Goal: Transaction & Acquisition: Purchase product/service

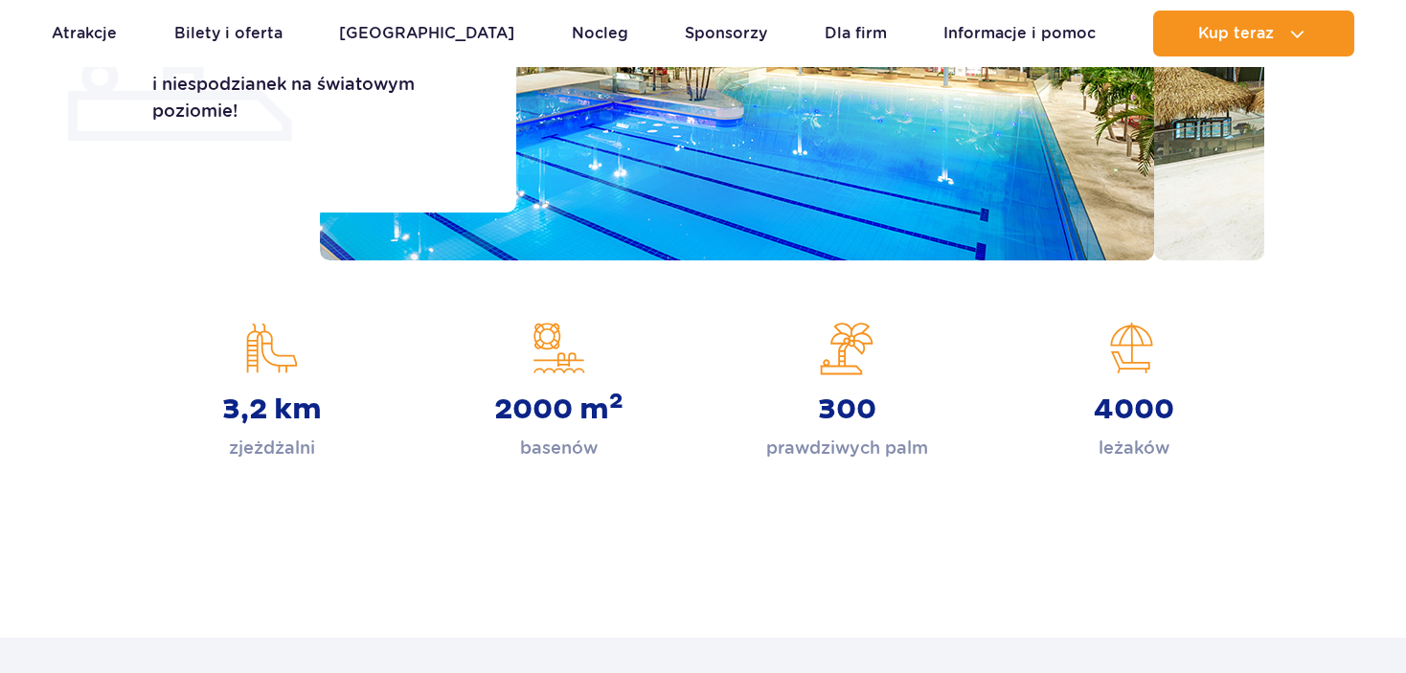
scroll to position [287, 0]
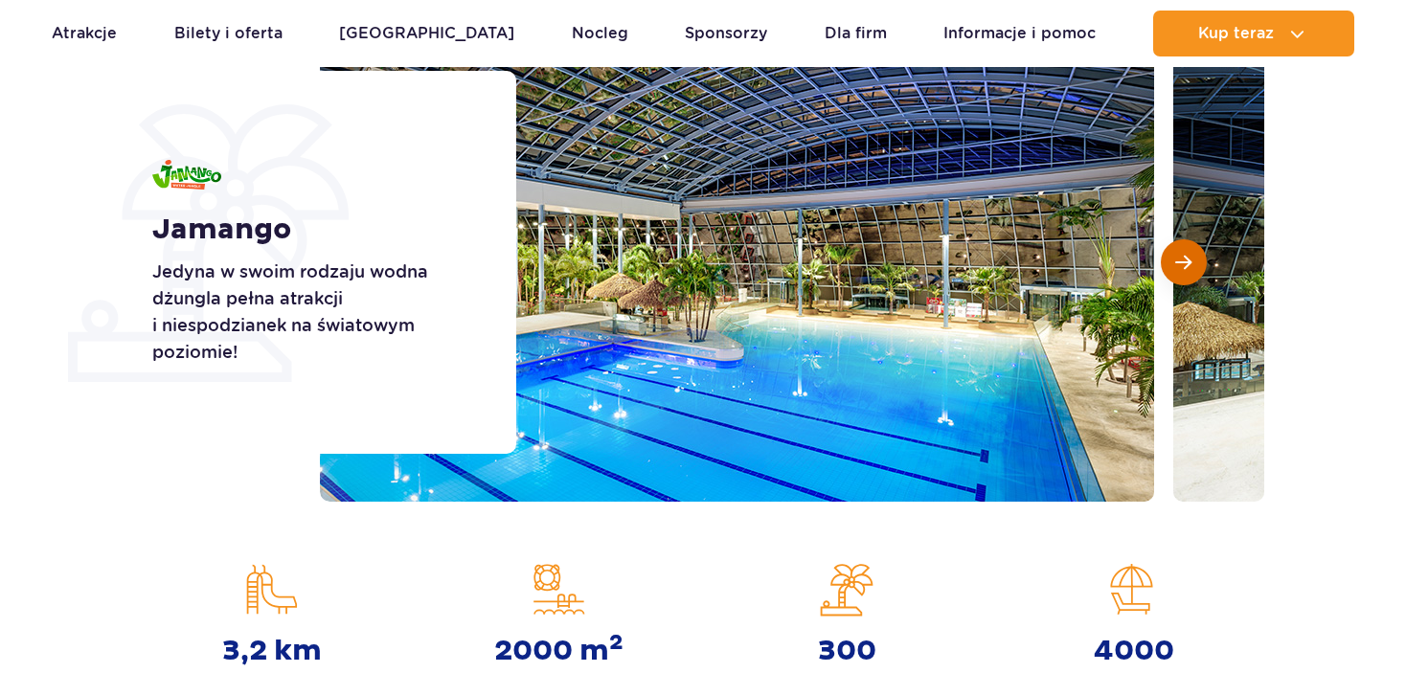
click at [1178, 257] on span "Następny slajd" at bounding box center [1183, 262] width 16 height 17
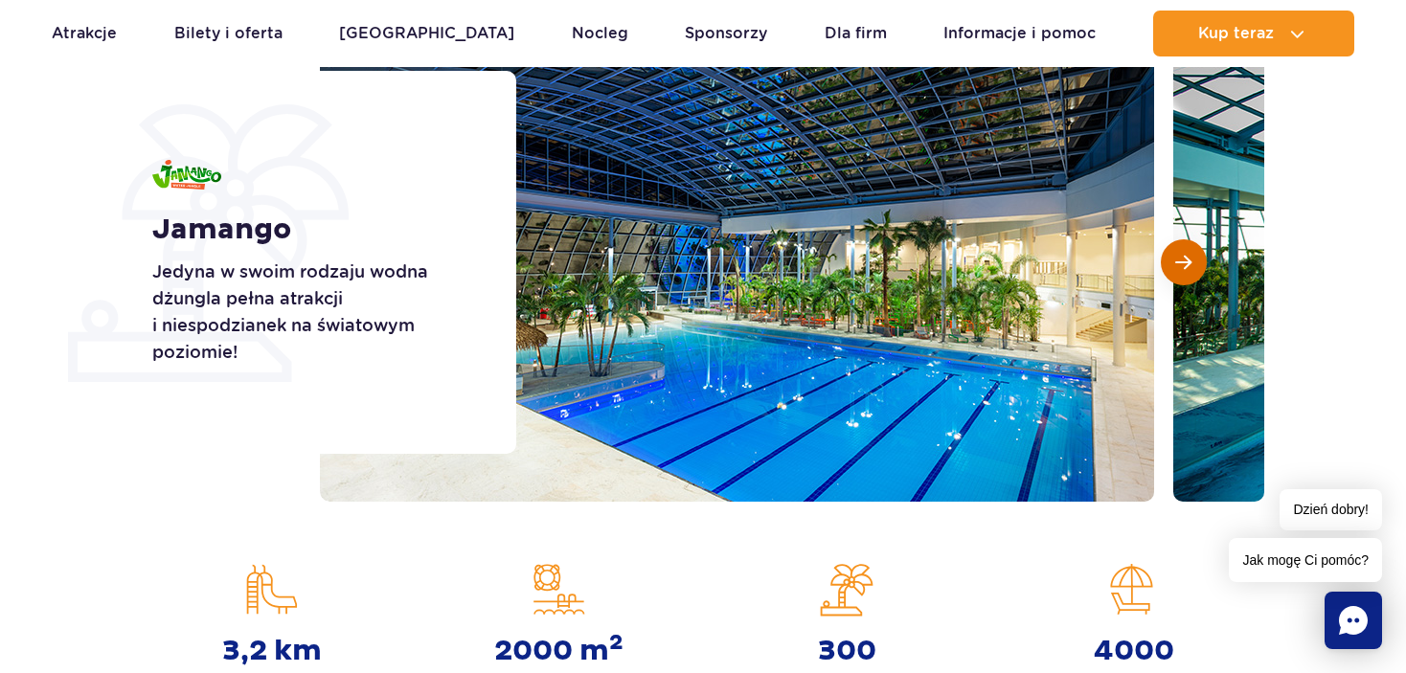
scroll to position [0, 0]
click at [1178, 257] on span "Następny slajd" at bounding box center [1183, 262] width 16 height 17
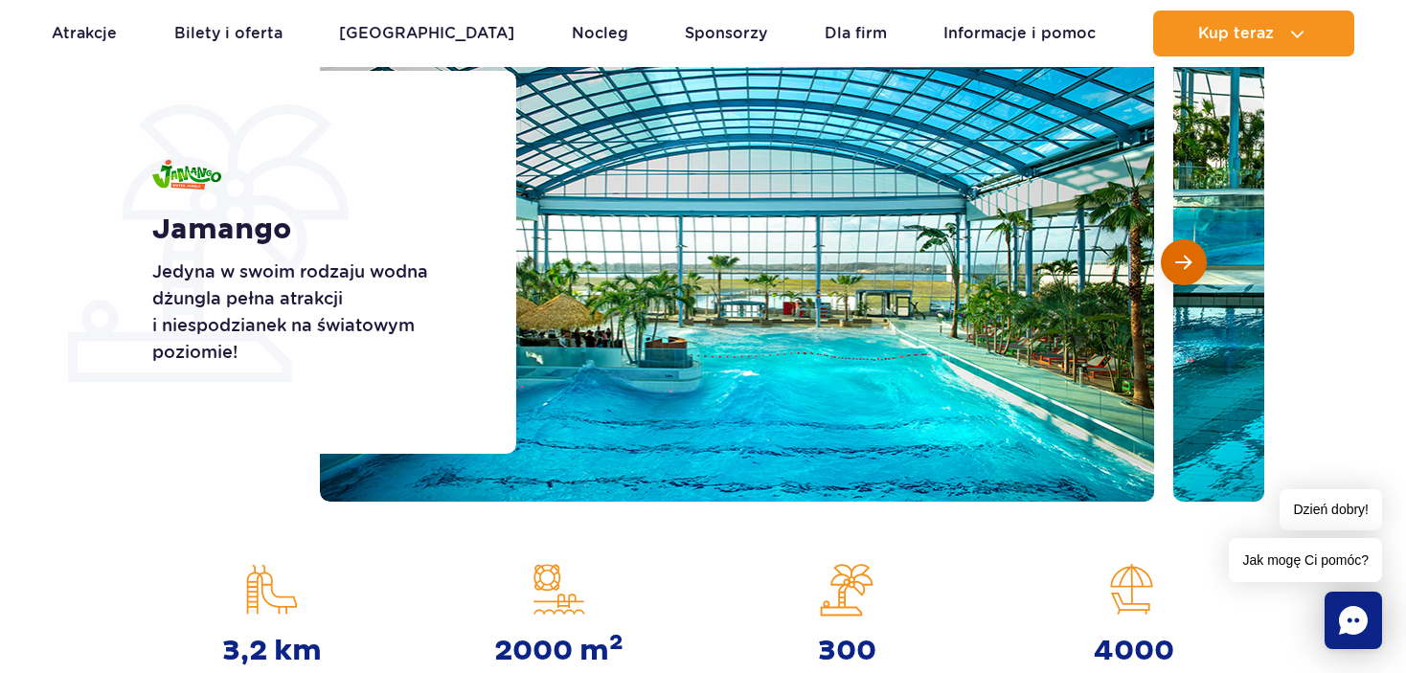
click at [1178, 257] on span "Następny slajd" at bounding box center [1183, 262] width 16 height 17
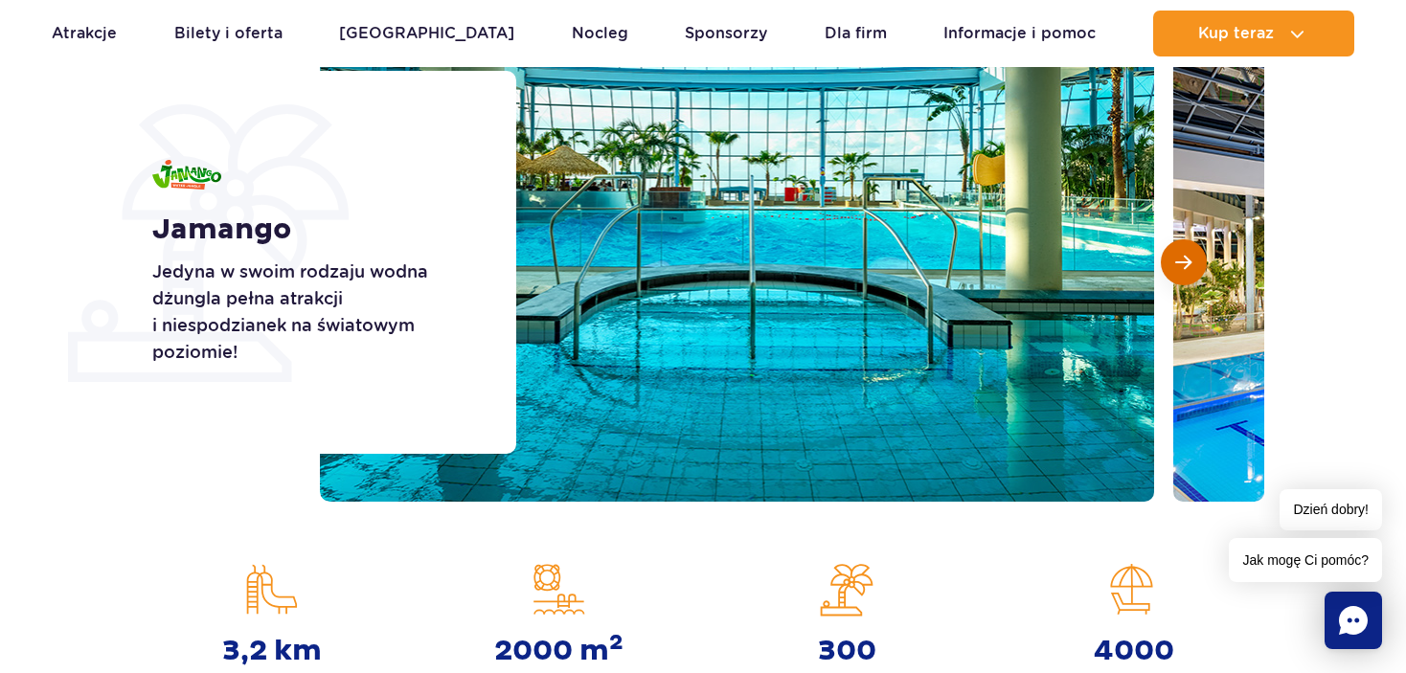
click at [1178, 257] on span "Następny slajd" at bounding box center [1183, 262] width 16 height 17
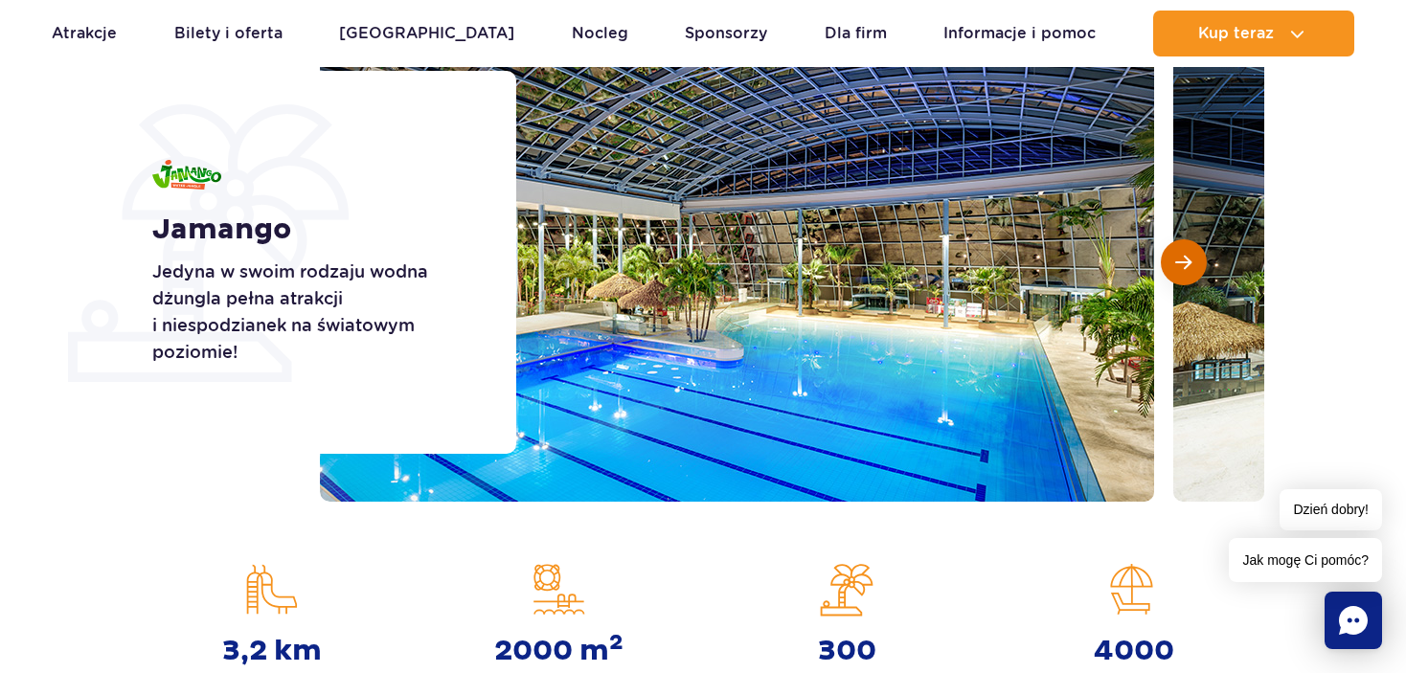
click at [1178, 257] on span "Następny slajd" at bounding box center [1183, 262] width 16 height 17
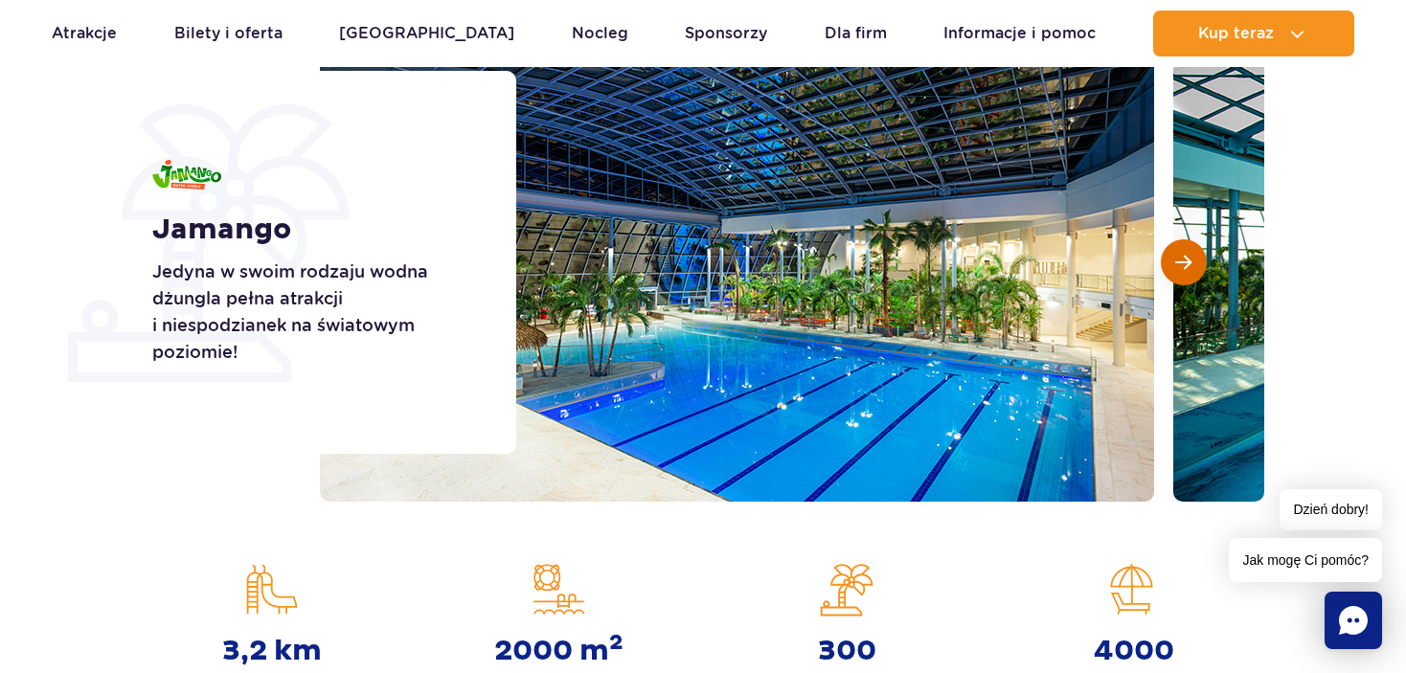
click at [1178, 257] on span "Następny slajd" at bounding box center [1183, 262] width 16 height 17
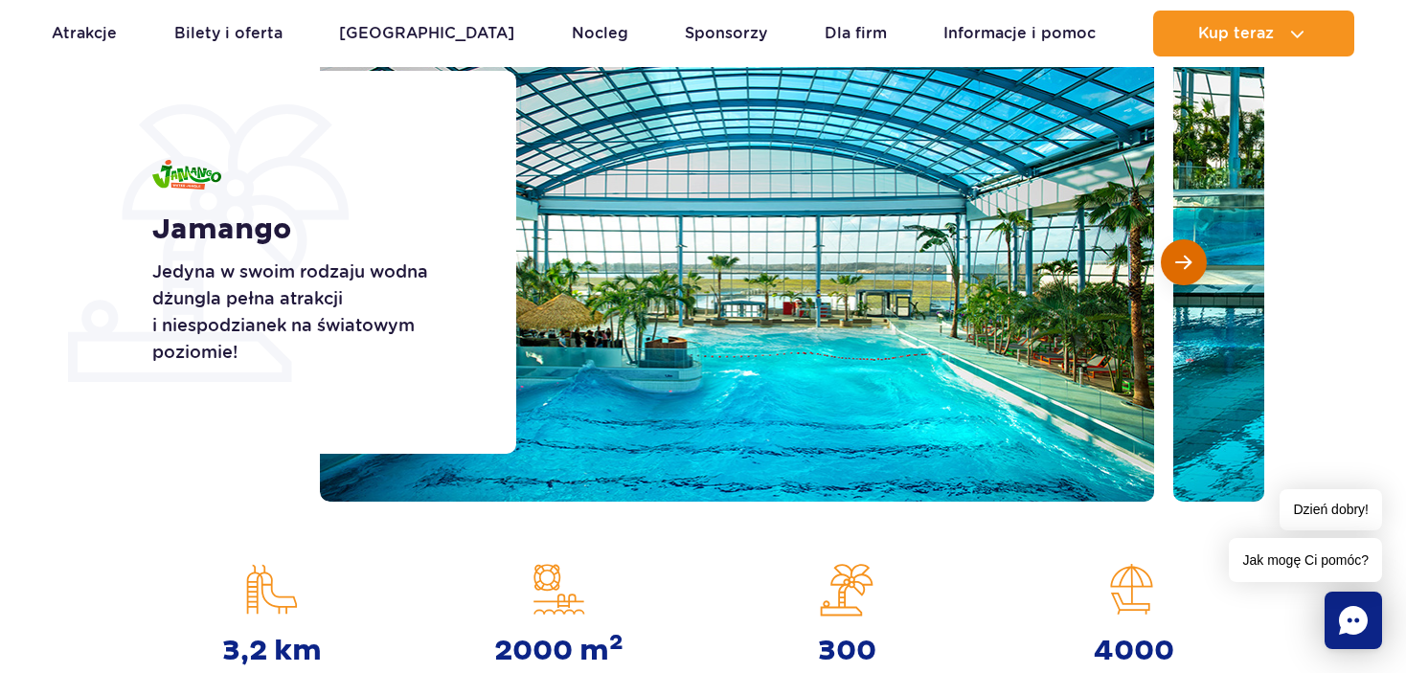
click at [1178, 257] on span "Następny slajd" at bounding box center [1183, 262] width 16 height 17
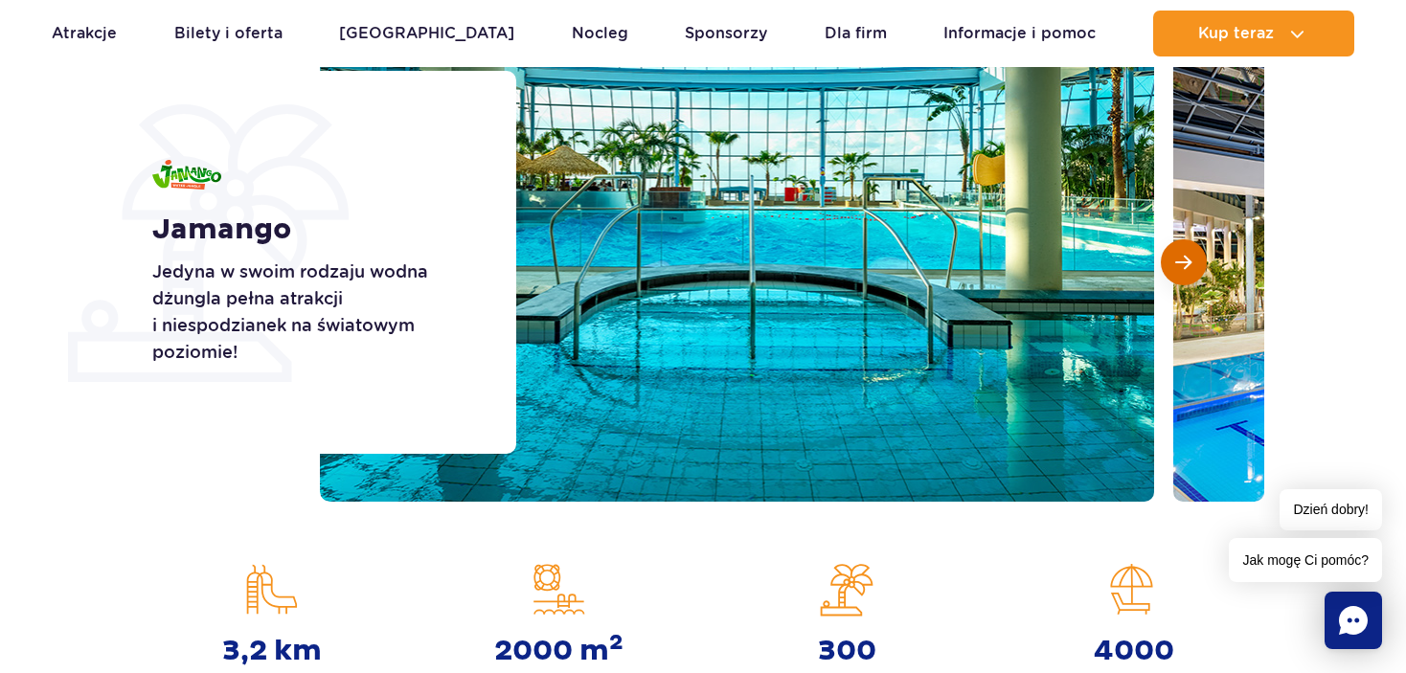
click at [1178, 257] on span "Następny slajd" at bounding box center [1183, 262] width 16 height 17
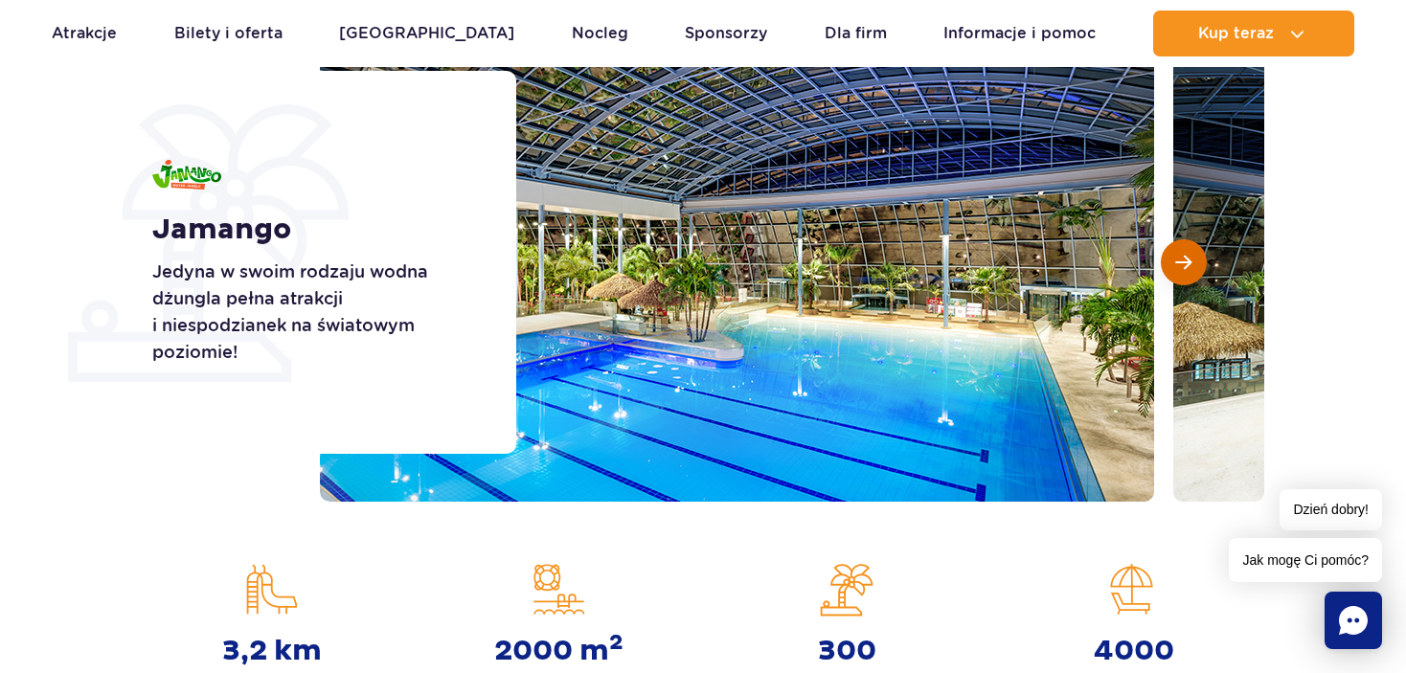
click at [1178, 257] on span "Następny slajd" at bounding box center [1183, 262] width 16 height 17
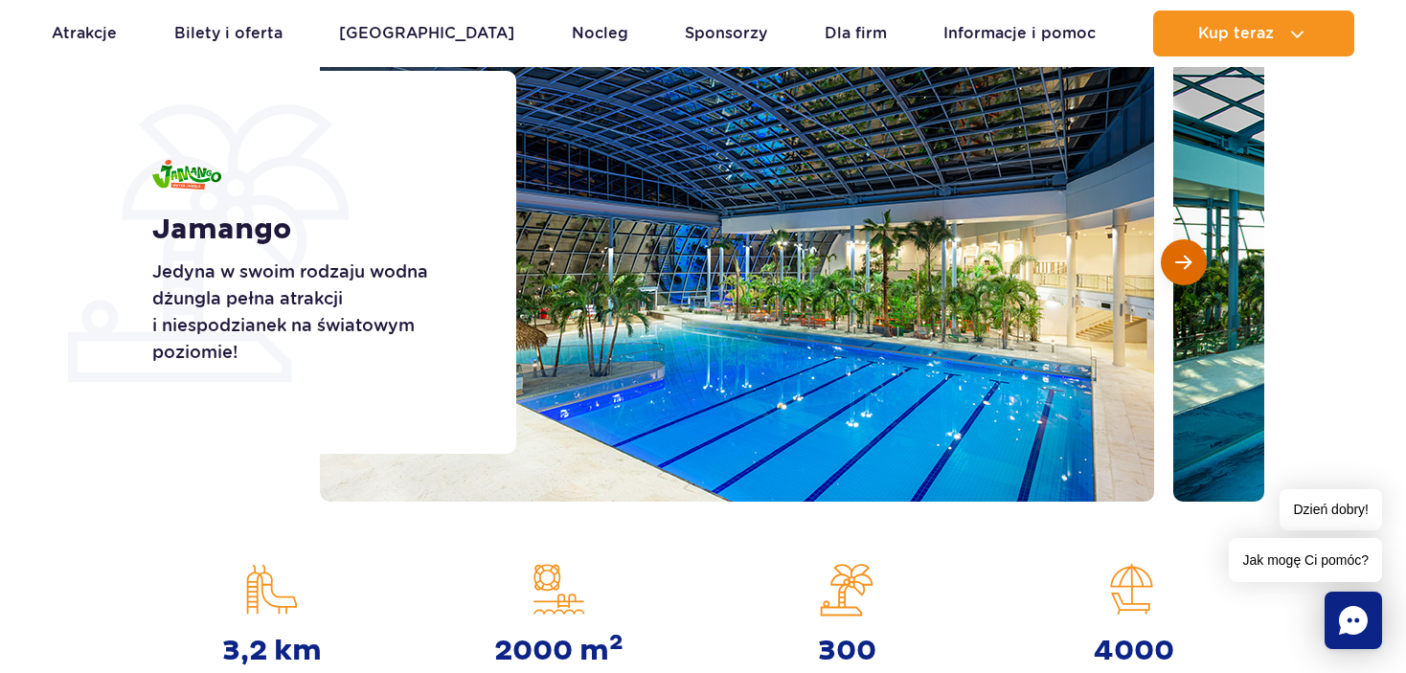
click at [1178, 257] on span "Następny slajd" at bounding box center [1183, 262] width 16 height 17
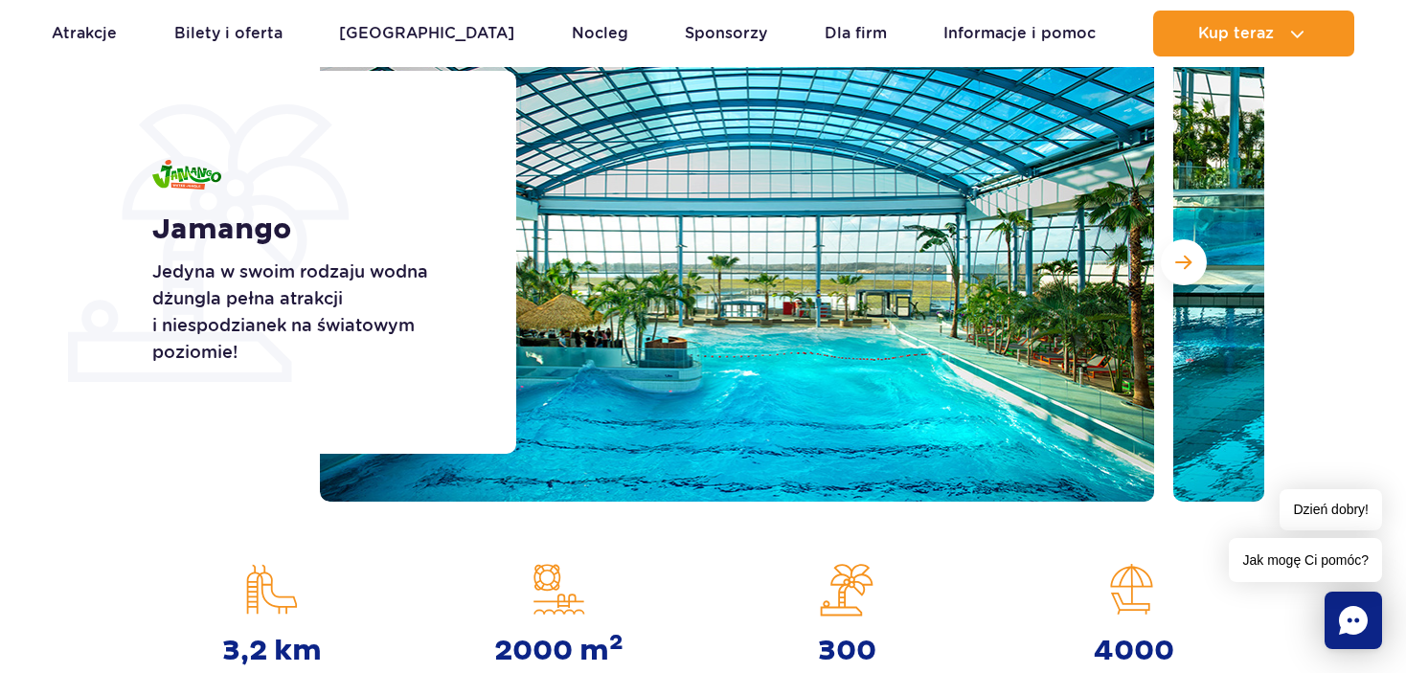
click at [179, 452] on div "Jamango Jedyna w swoim rodzaju wodna dżungla pełna atrakcji i niespodzianek na …" at bounding box center [322, 262] width 388 height 383
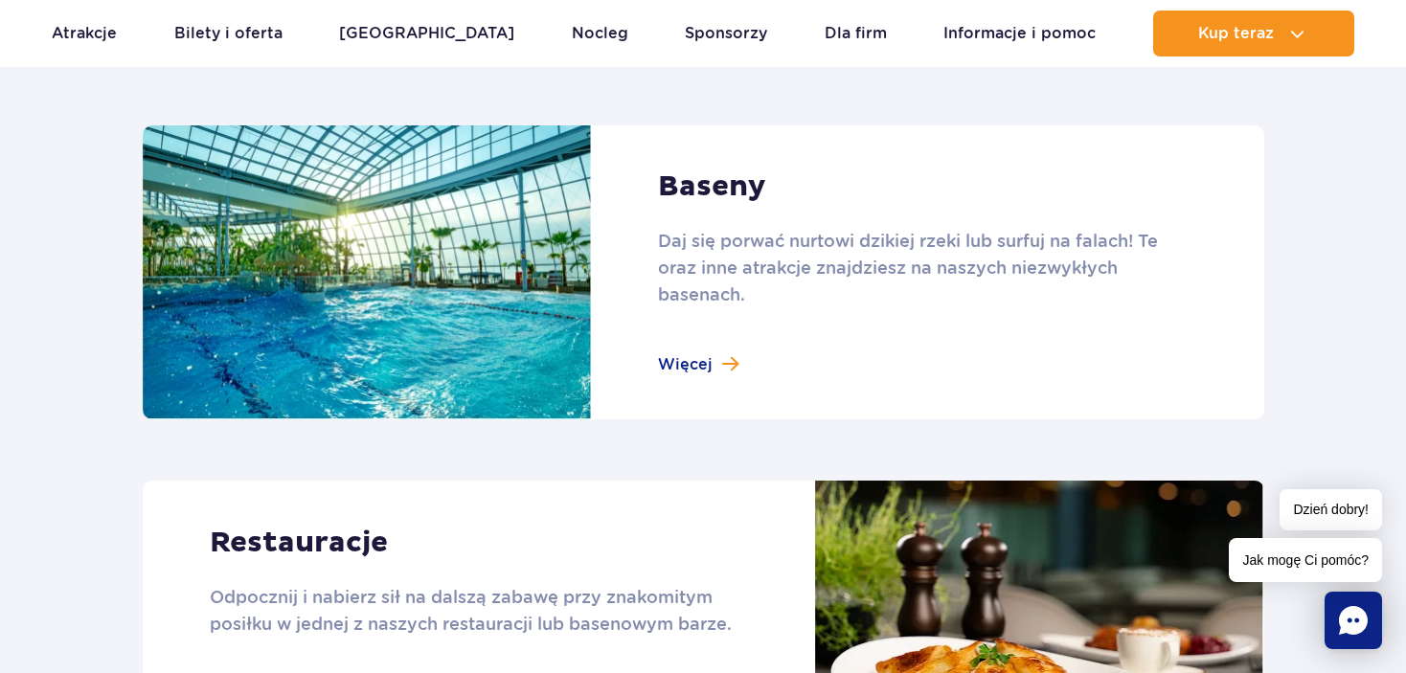
scroll to position [2107, 0]
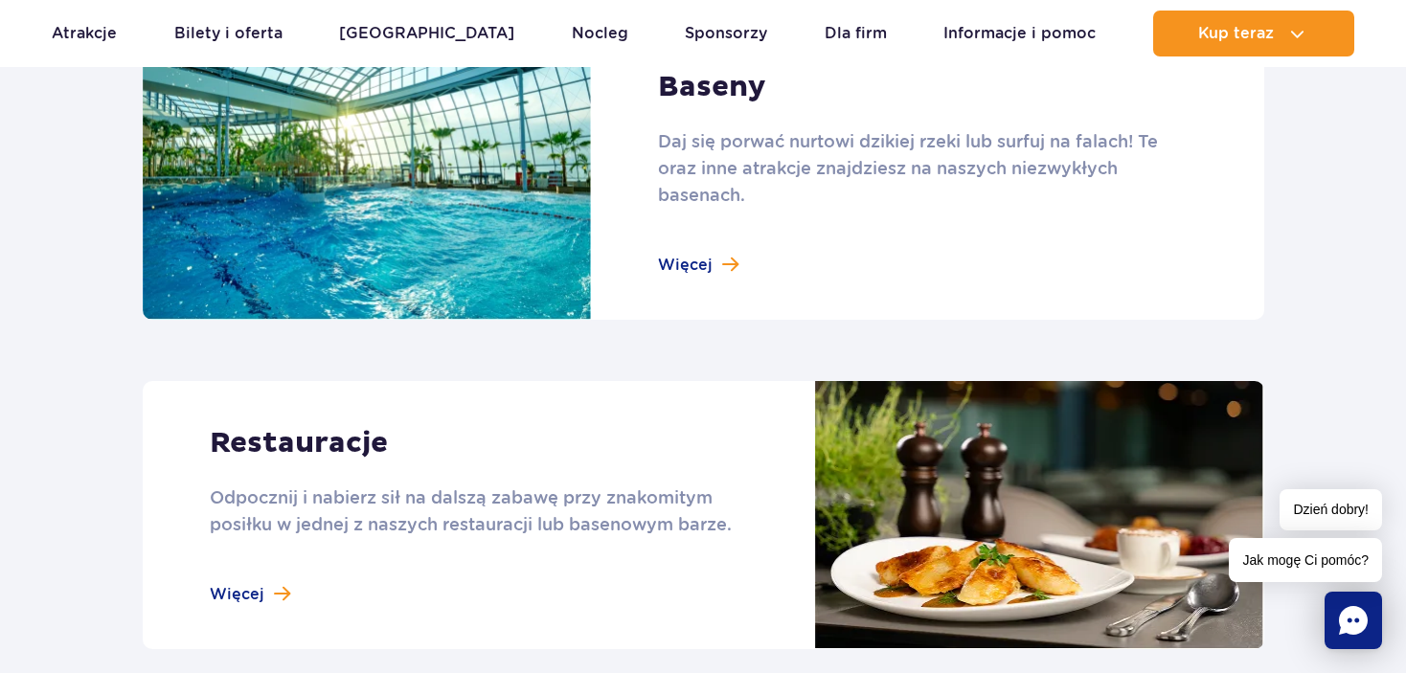
click at [659, 270] on link at bounding box center [704, 173] width 1122 height 295
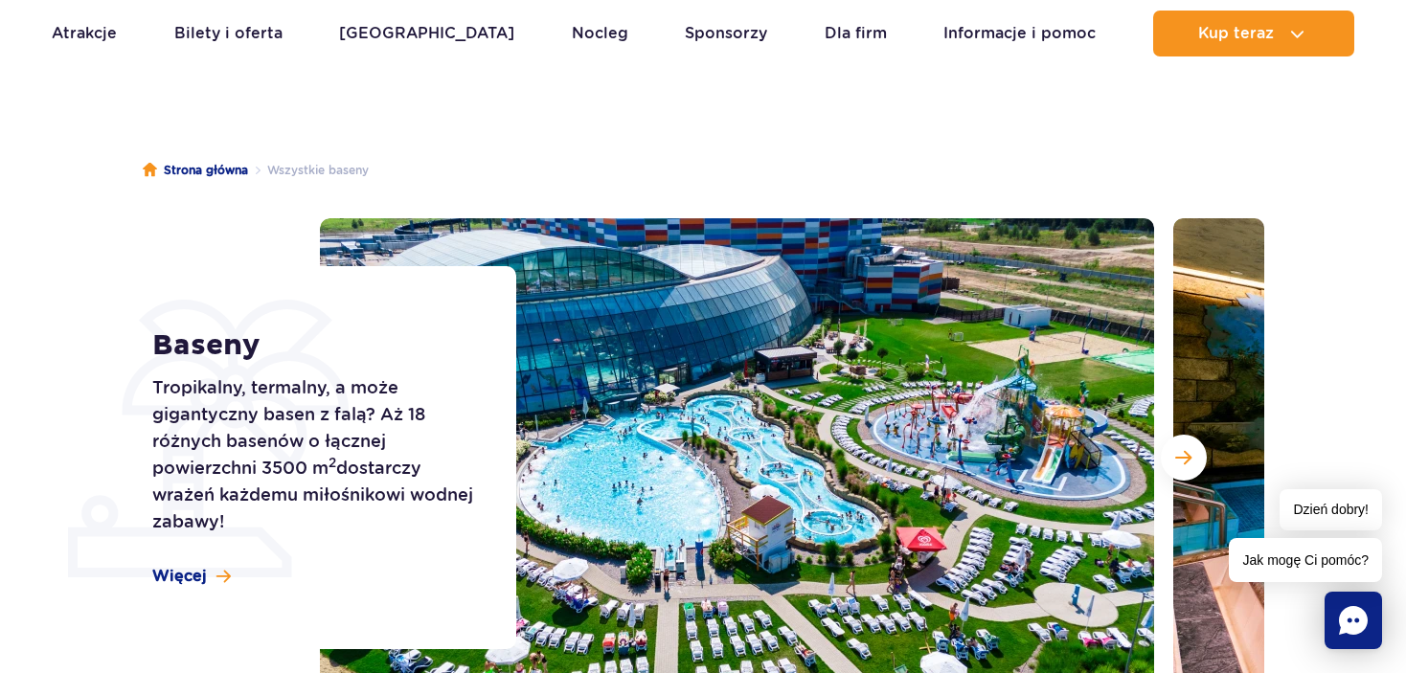
scroll to position [287, 0]
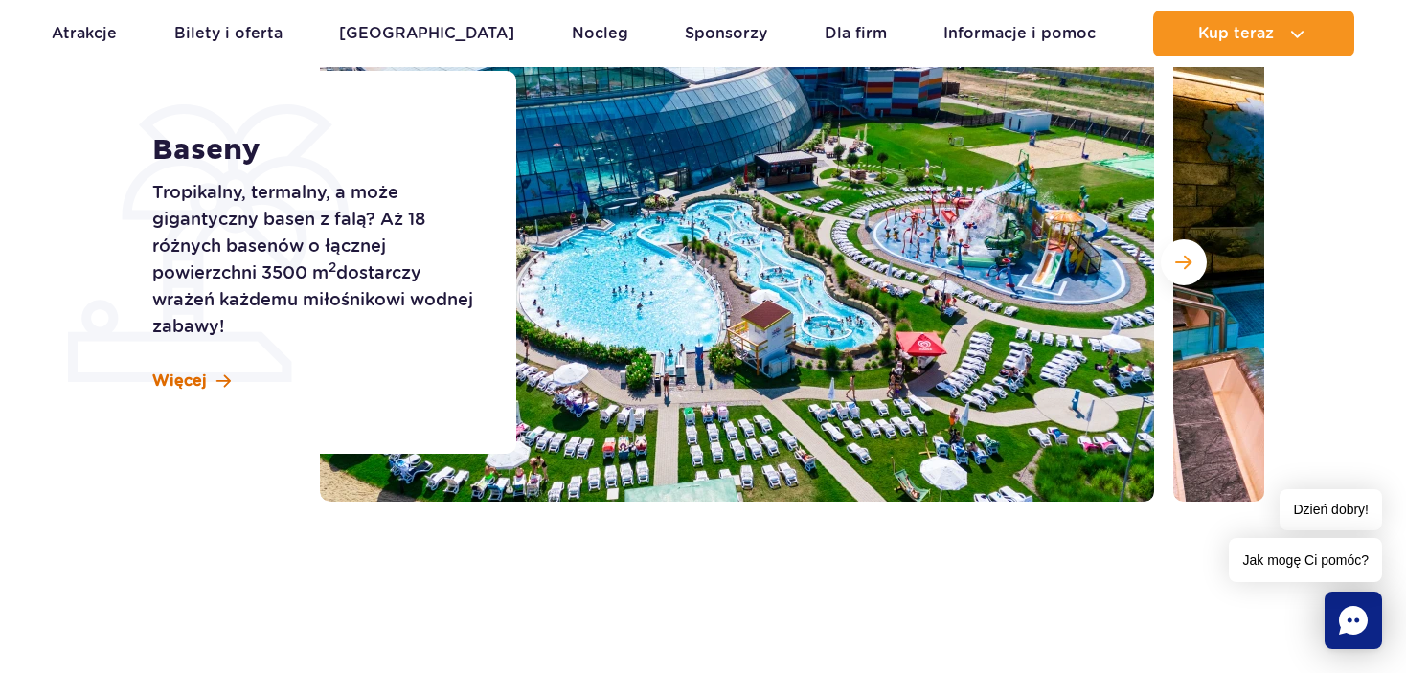
click at [179, 379] on span "Więcej" at bounding box center [179, 381] width 55 height 21
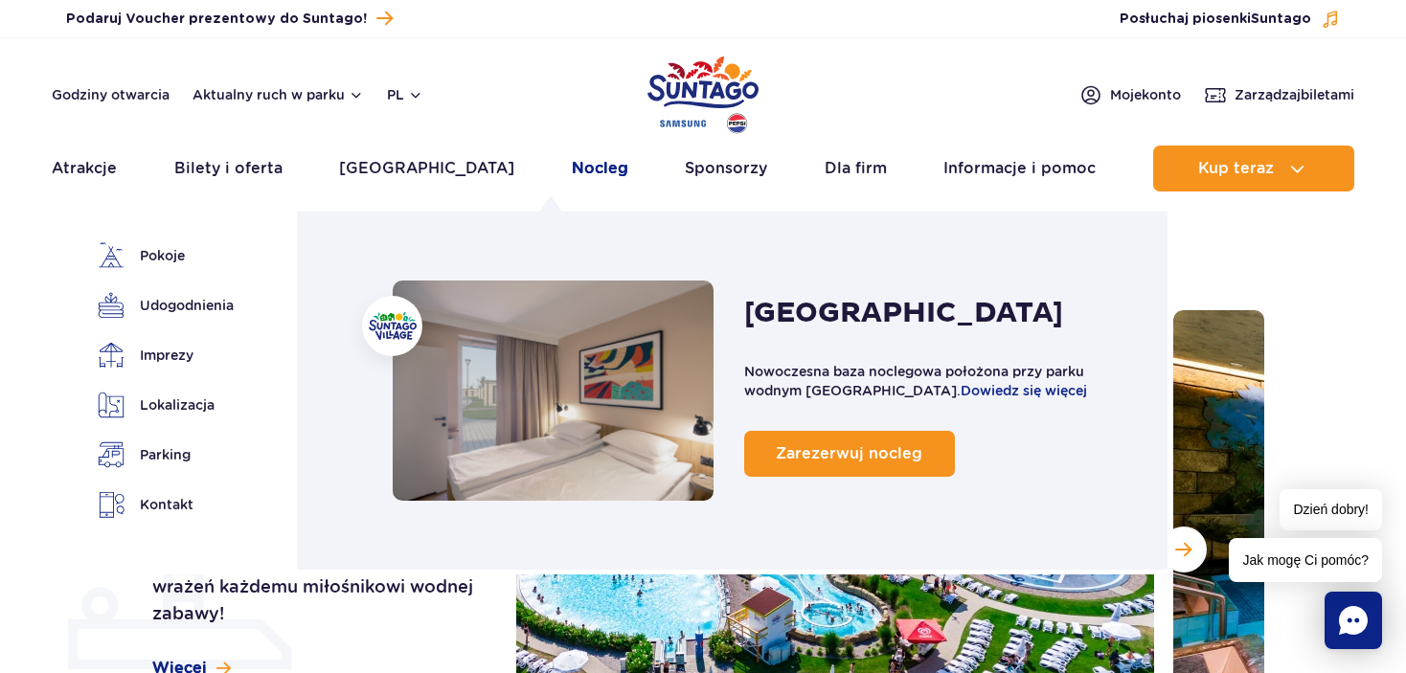
click at [572, 172] on link "Nocleg" at bounding box center [600, 169] width 57 height 46
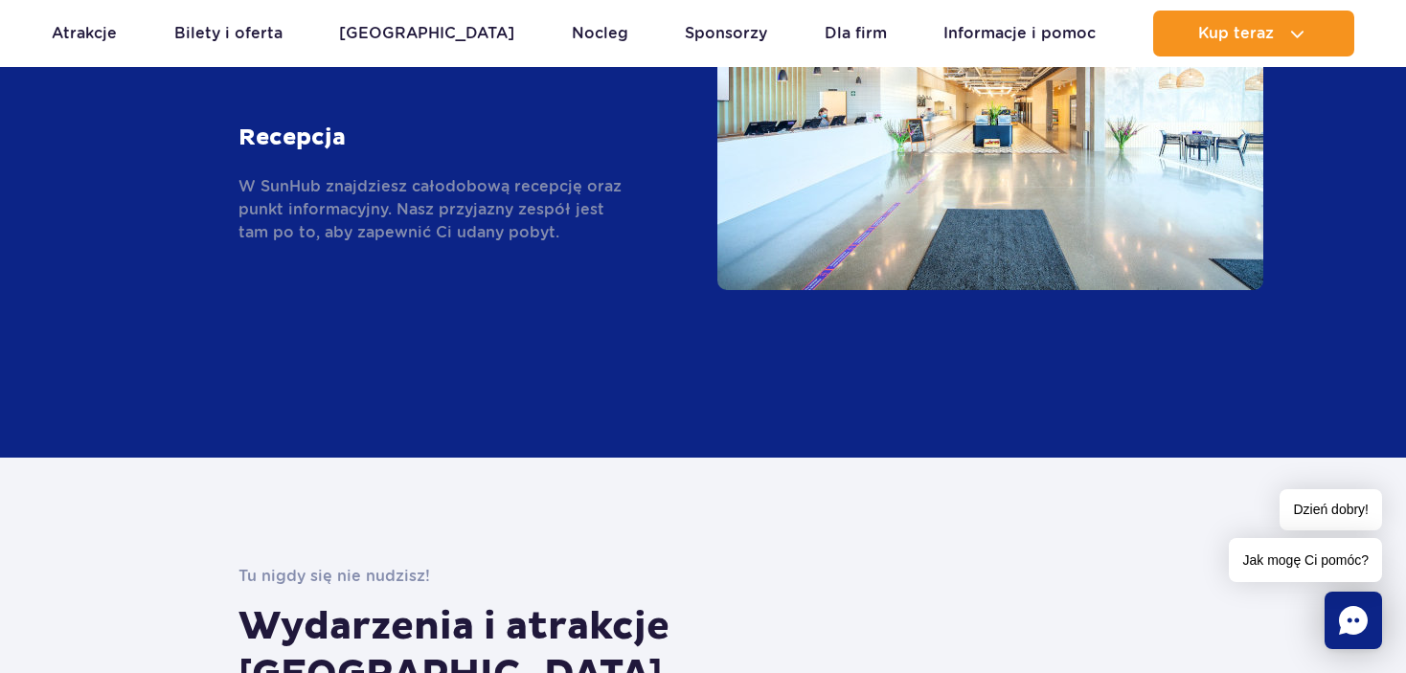
scroll to position [2970, 0]
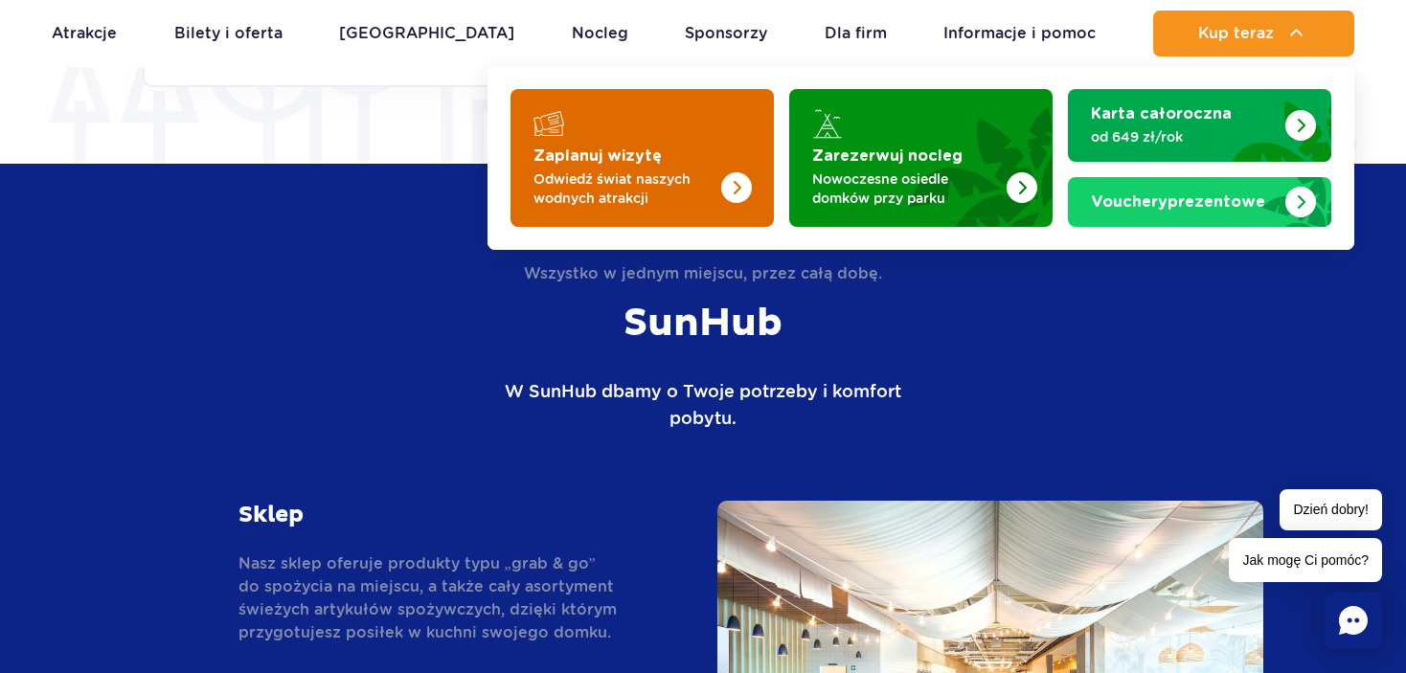
click at [677, 176] on p "Odwiedź świat naszych wodnych atrakcji" at bounding box center [627, 189] width 187 height 38
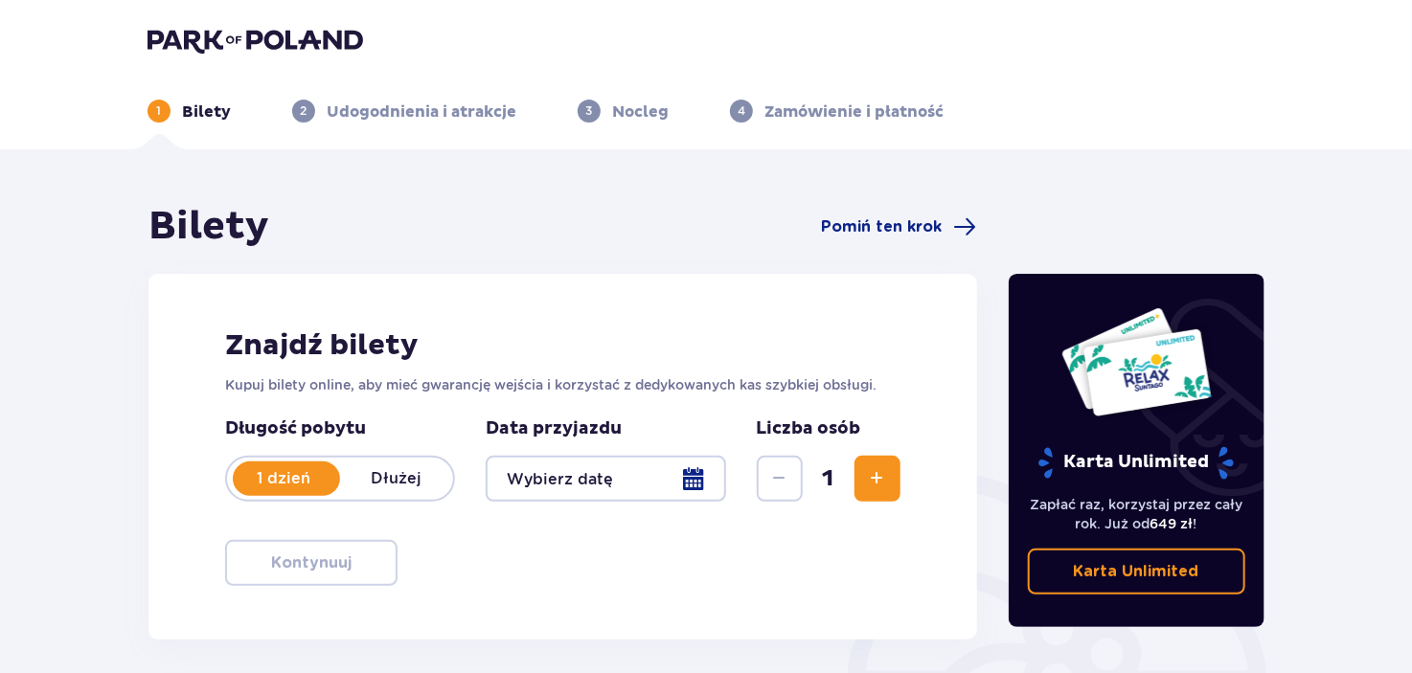
click at [700, 483] on div at bounding box center [606, 479] width 240 height 46
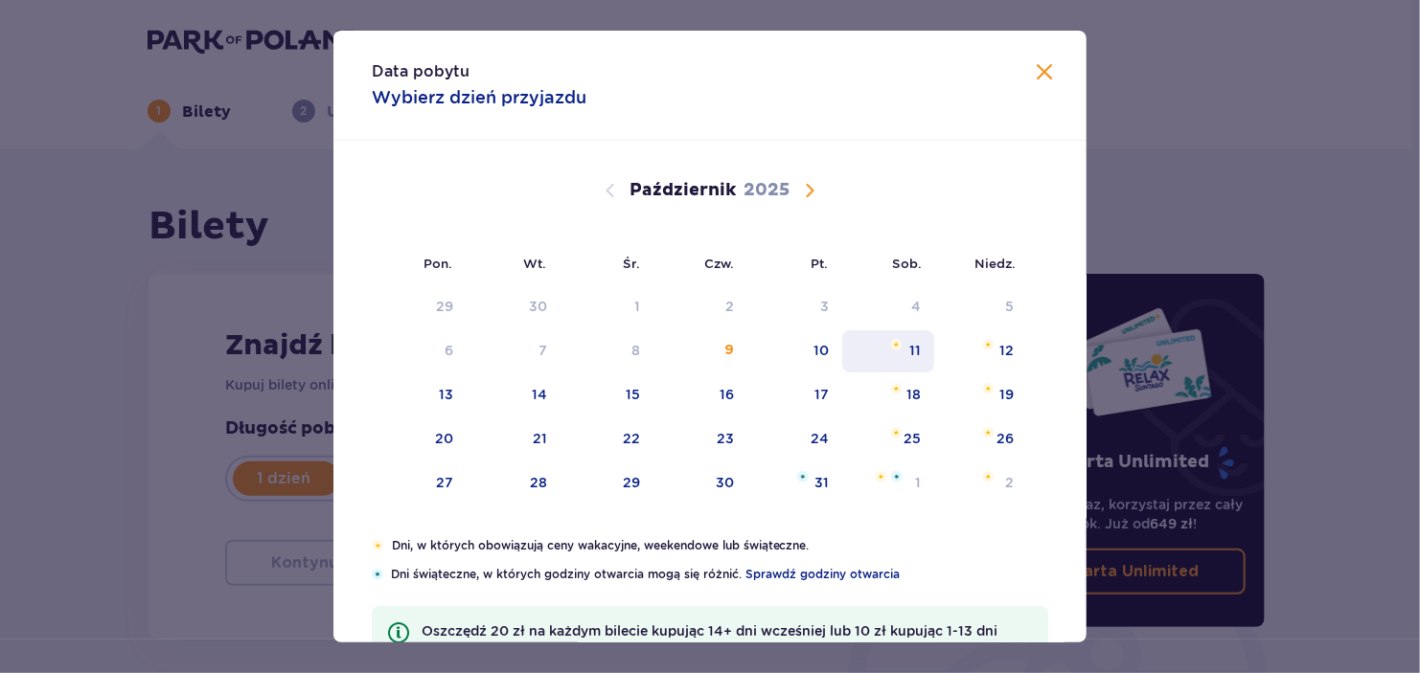
click at [915, 346] on div "11" at bounding box center [914, 350] width 11 height 19
type input "11.10.25"
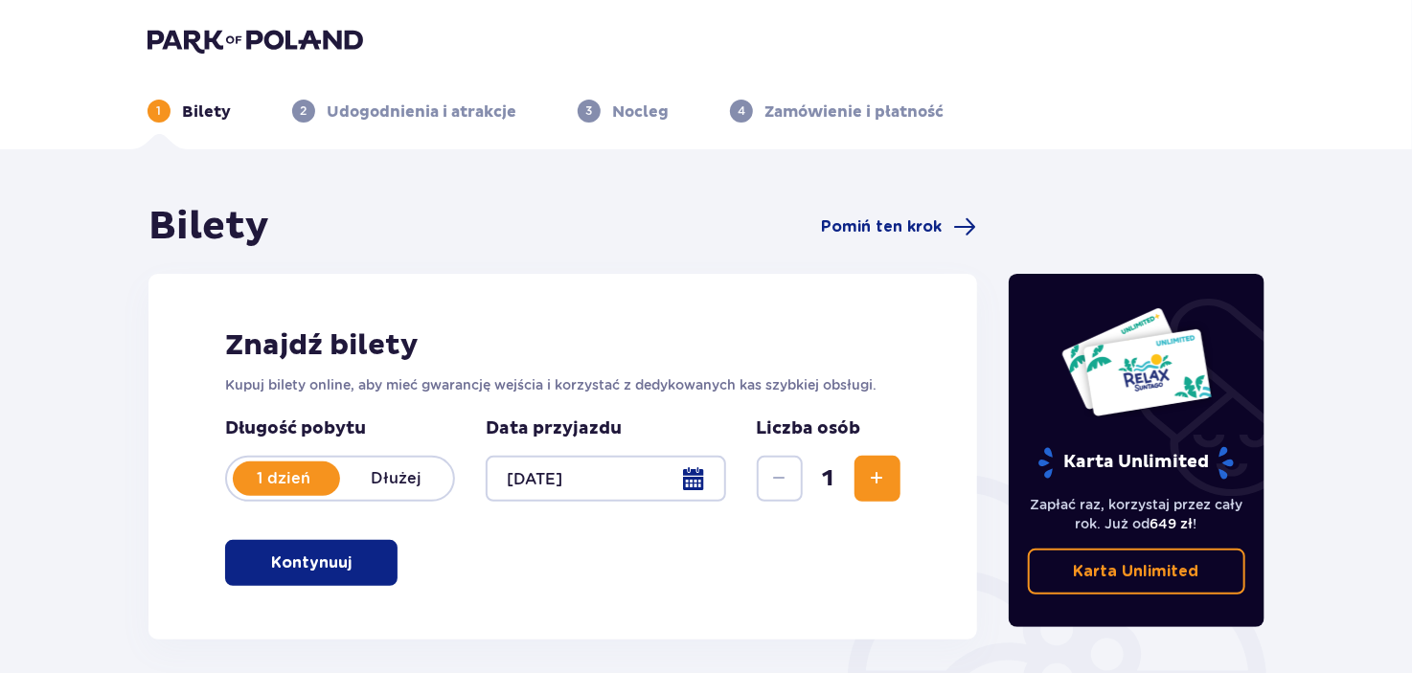
click at [873, 472] on span "Zwiększ" at bounding box center [877, 478] width 23 height 23
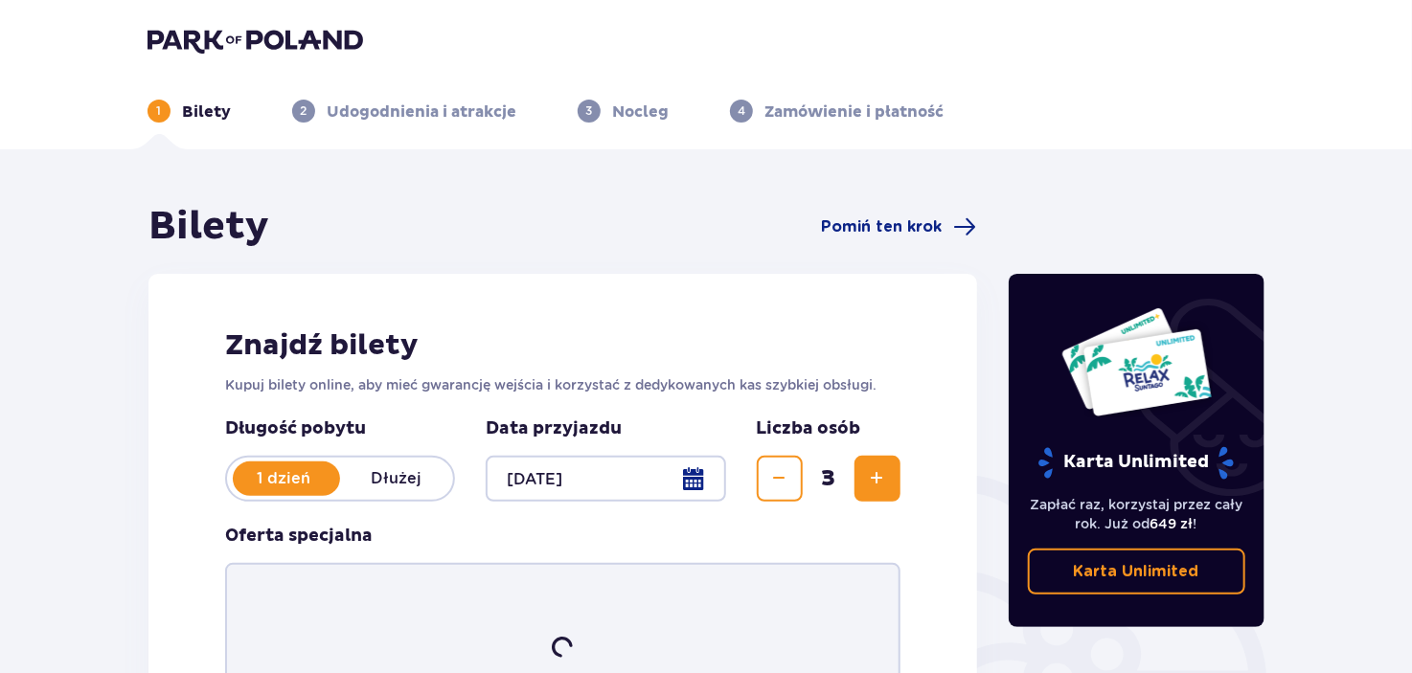
click at [873, 472] on span "Zwiększ" at bounding box center [877, 478] width 23 height 23
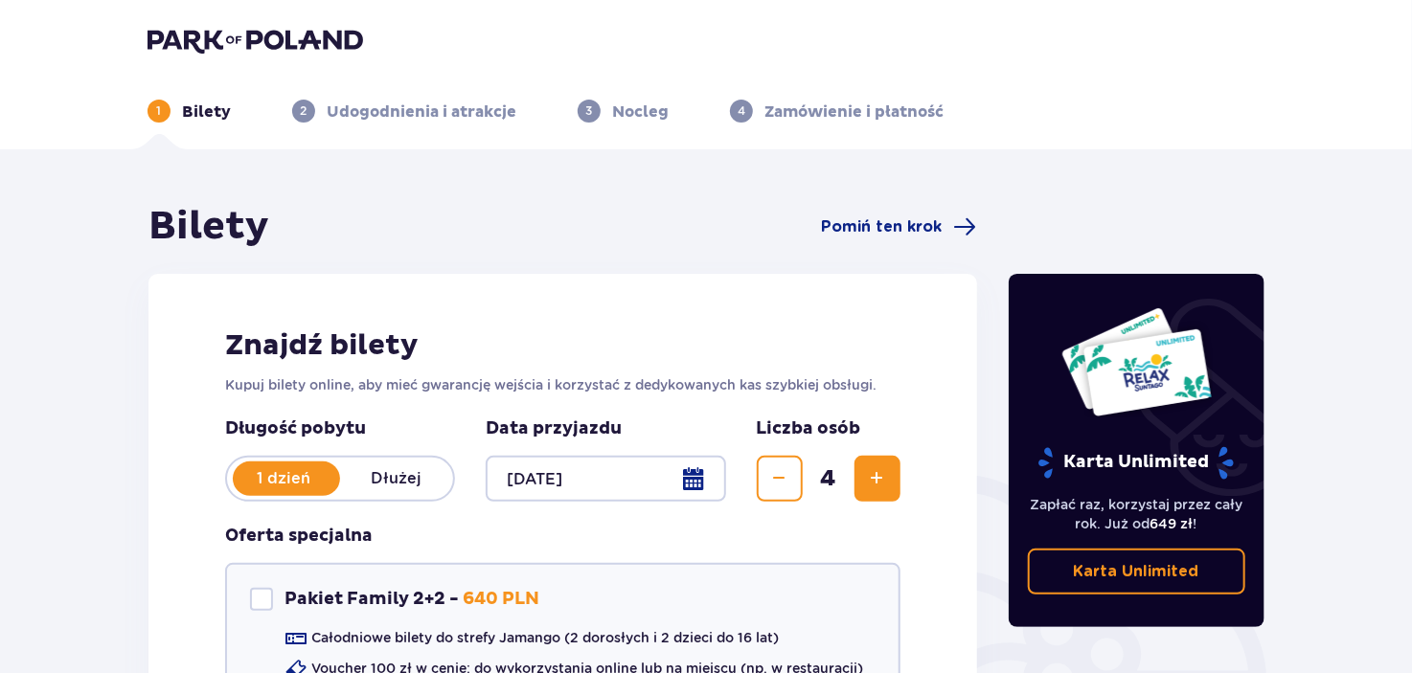
click at [873, 472] on span "Zwiększ" at bounding box center [877, 478] width 23 height 23
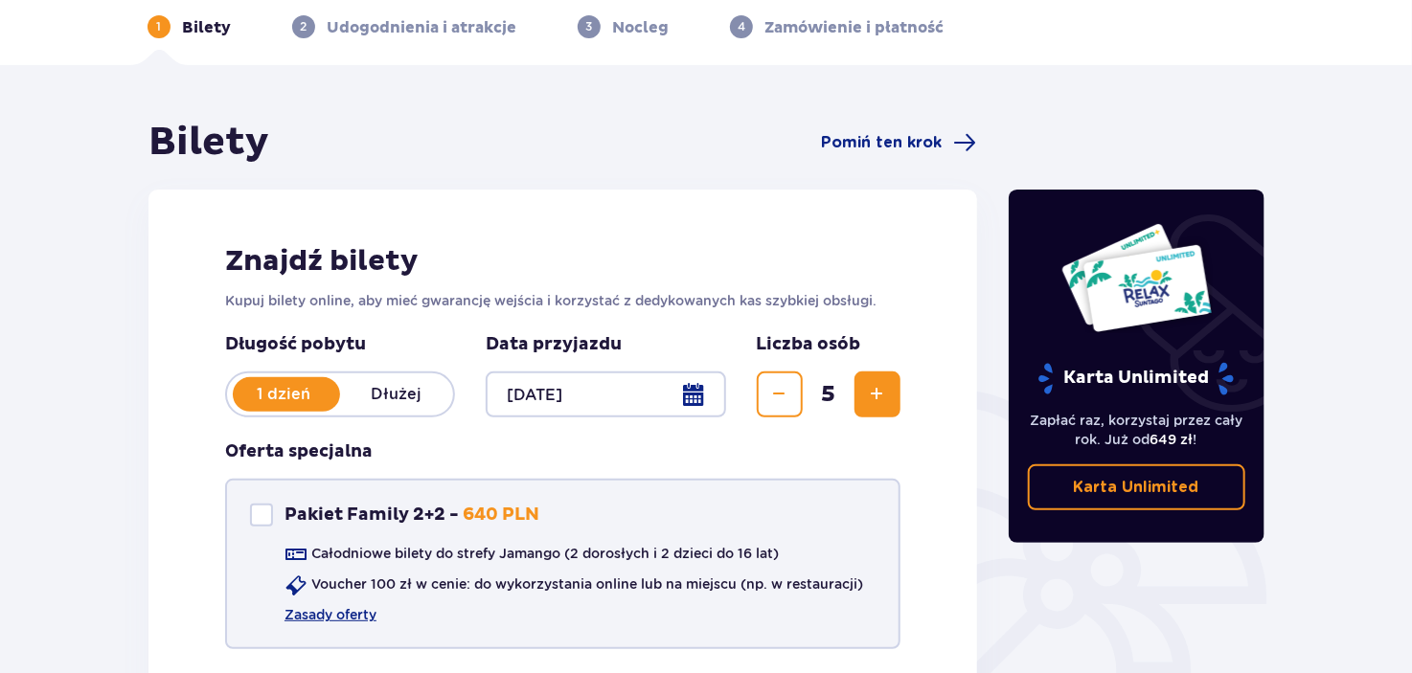
scroll to position [192, 0]
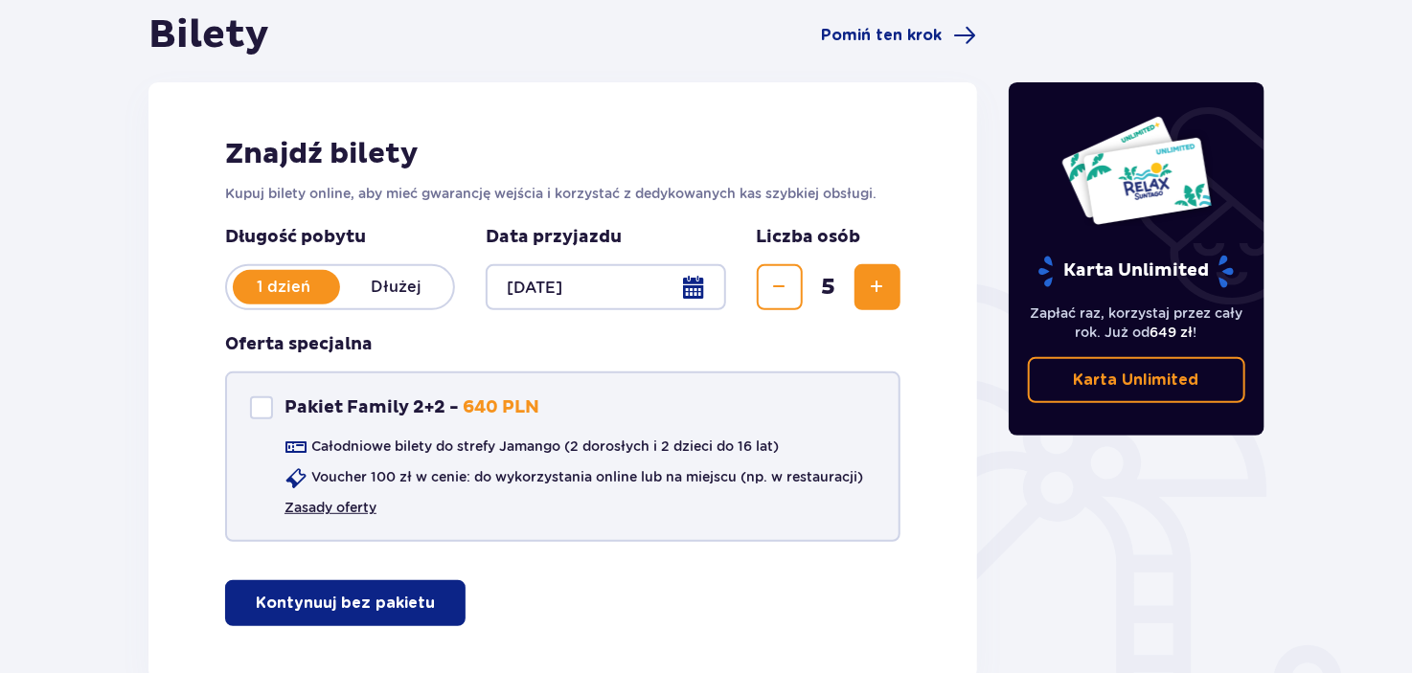
click at [343, 508] on link "Zasady oferty" at bounding box center [331, 507] width 92 height 19
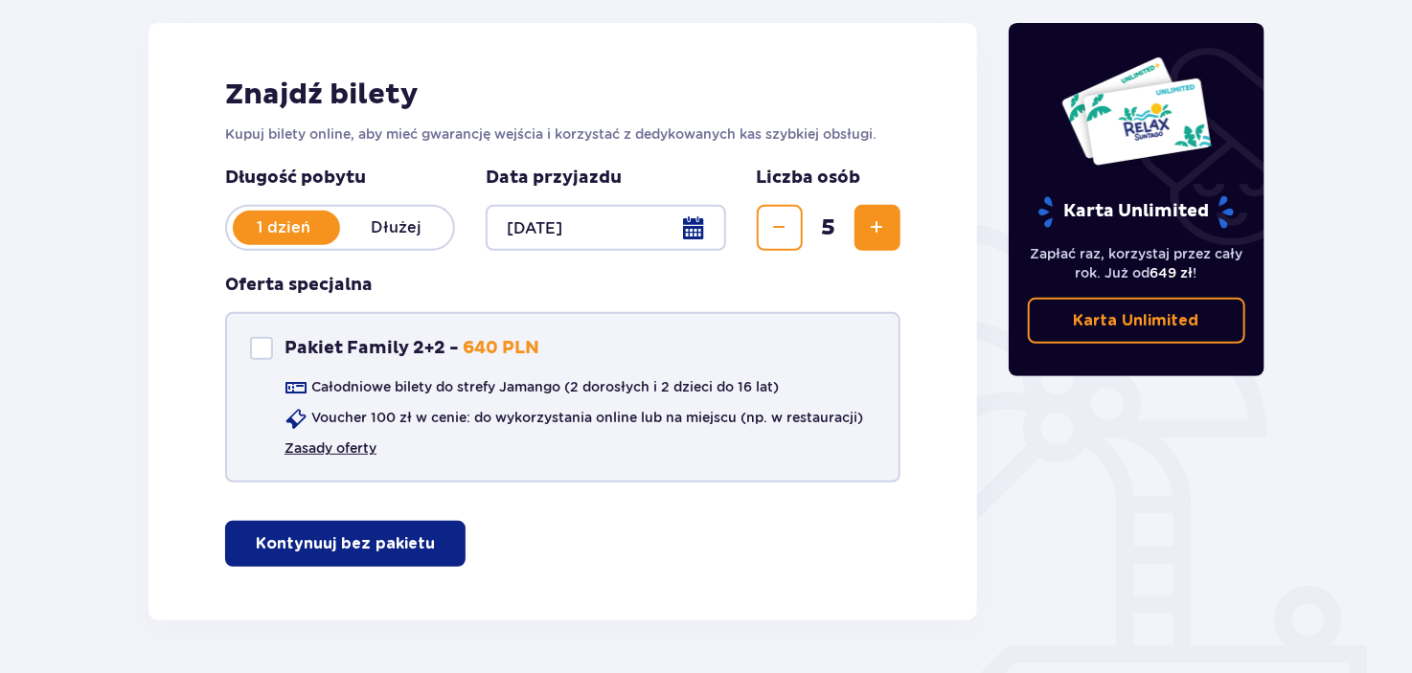
scroll to position [312, 0]
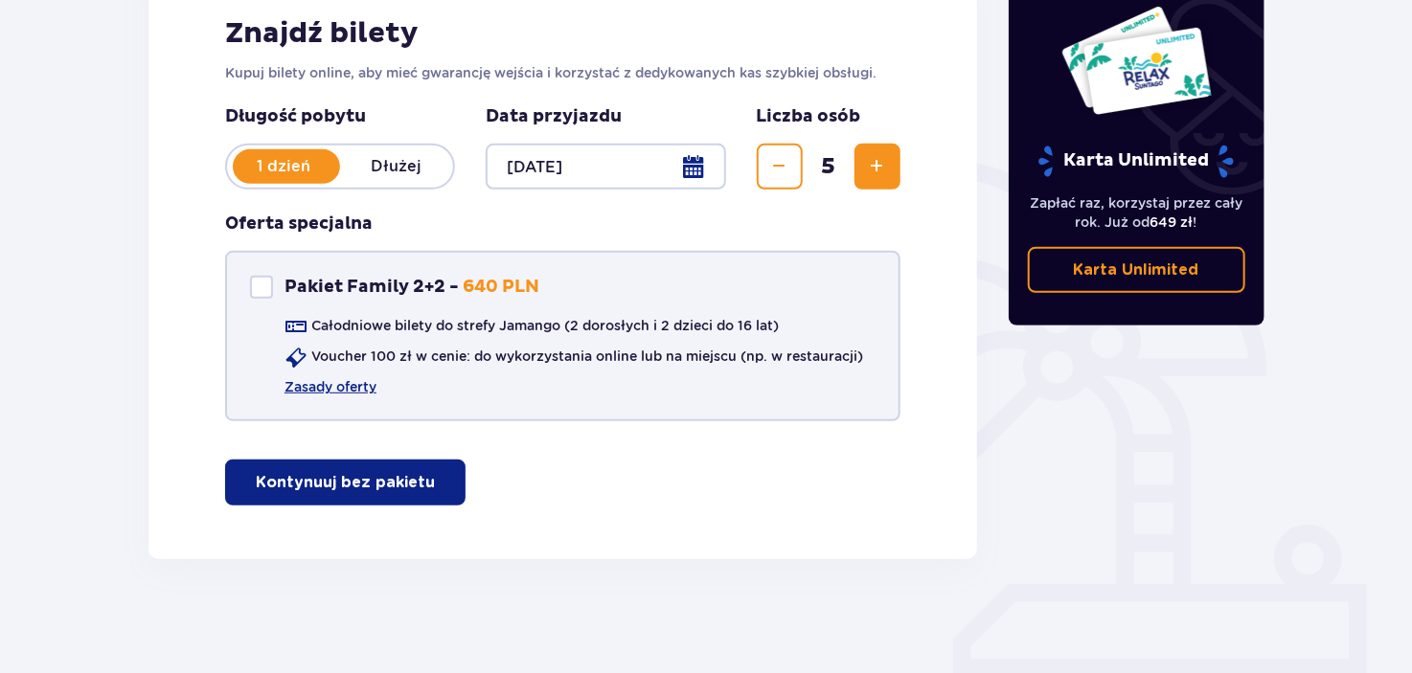
click at [255, 280] on div "Pakiet Family 2+2" at bounding box center [261, 287] width 23 height 23
checkbox input "true"
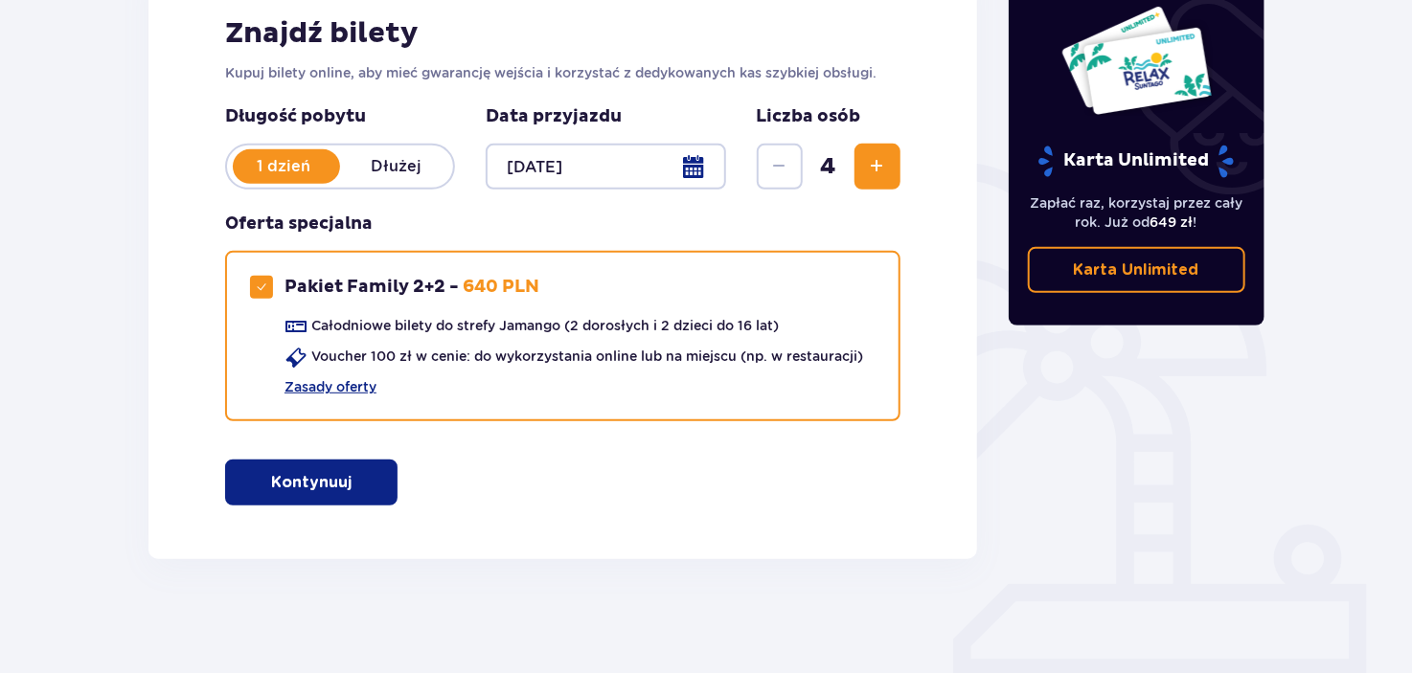
click at [328, 479] on p "Kontynuuj" at bounding box center [311, 482] width 80 height 21
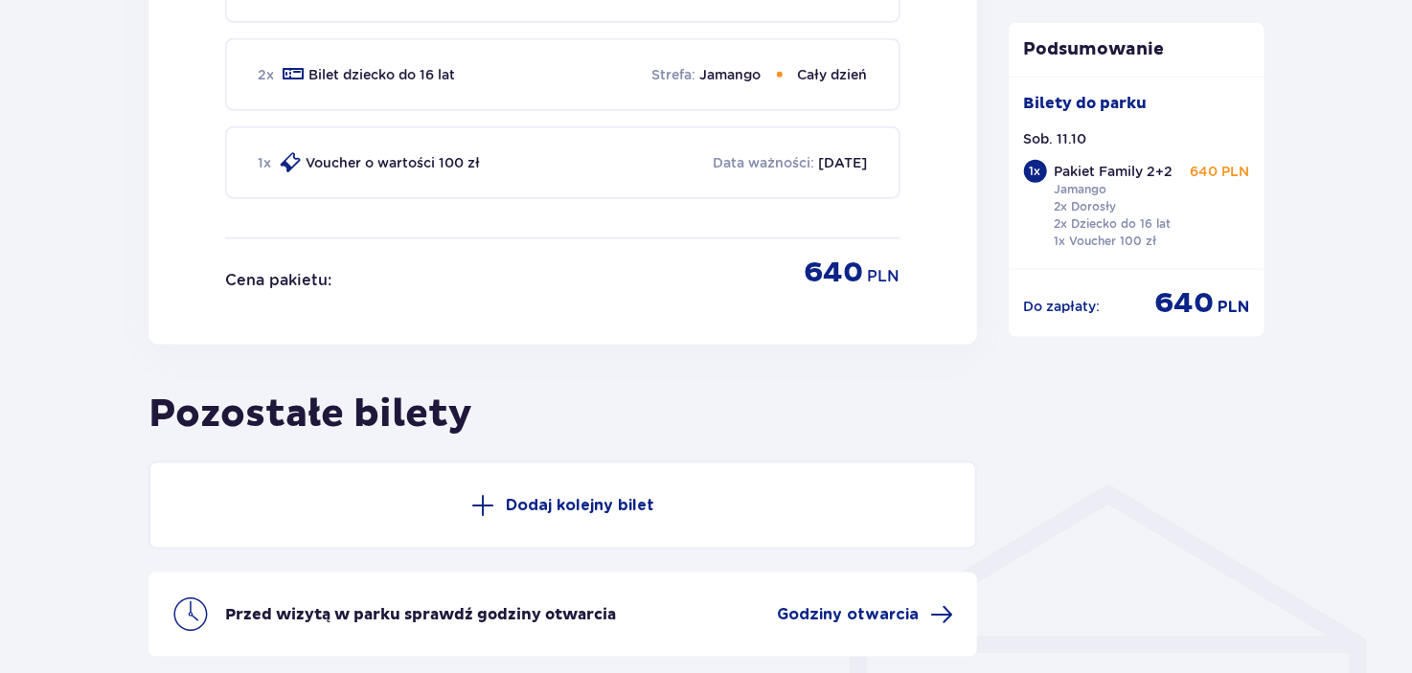
scroll to position [1234, 0]
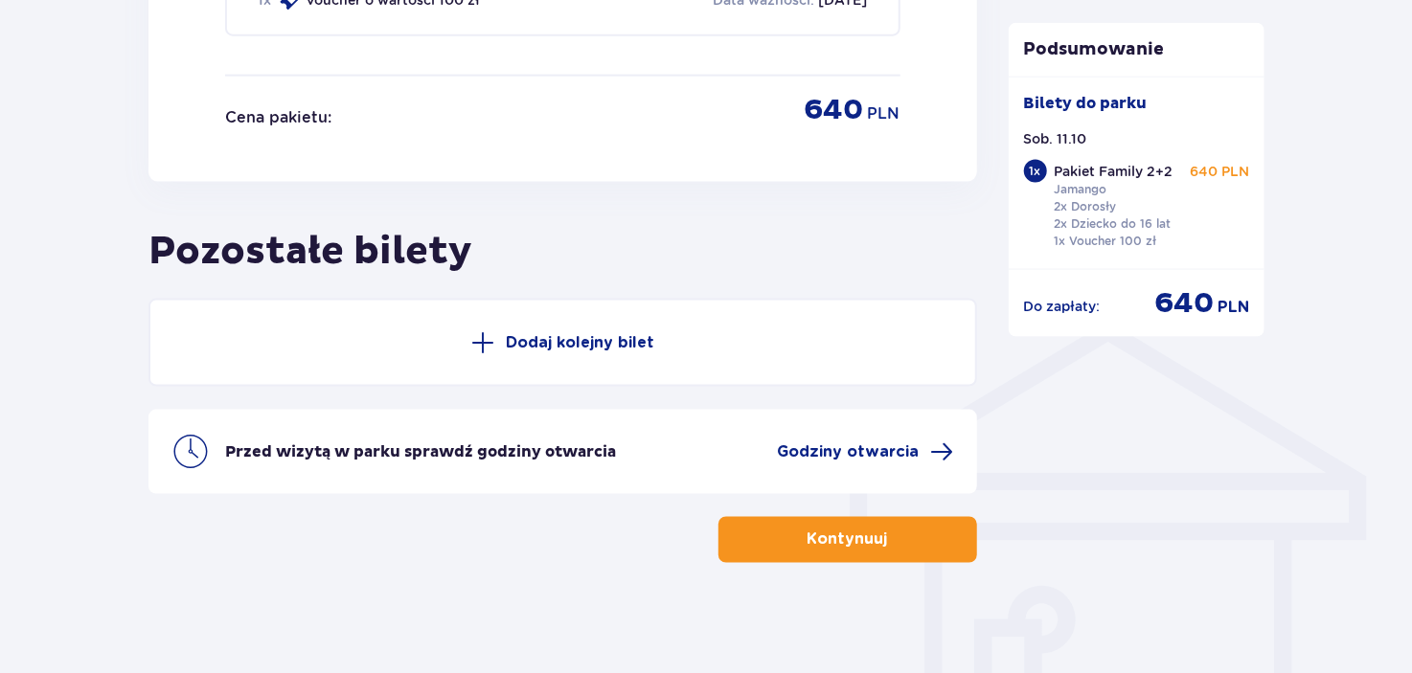
click at [568, 349] on button "Dodaj kolejny bilet" at bounding box center [562, 343] width 829 height 88
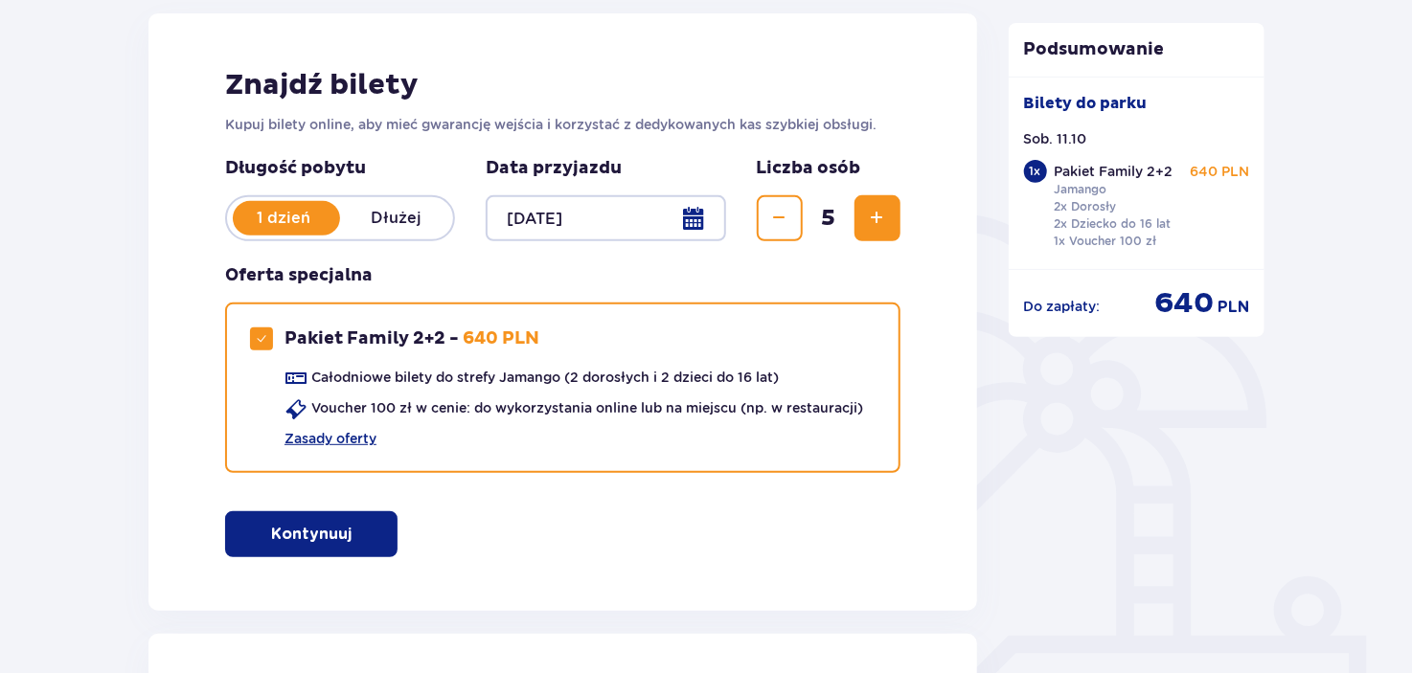
scroll to position [0, 0]
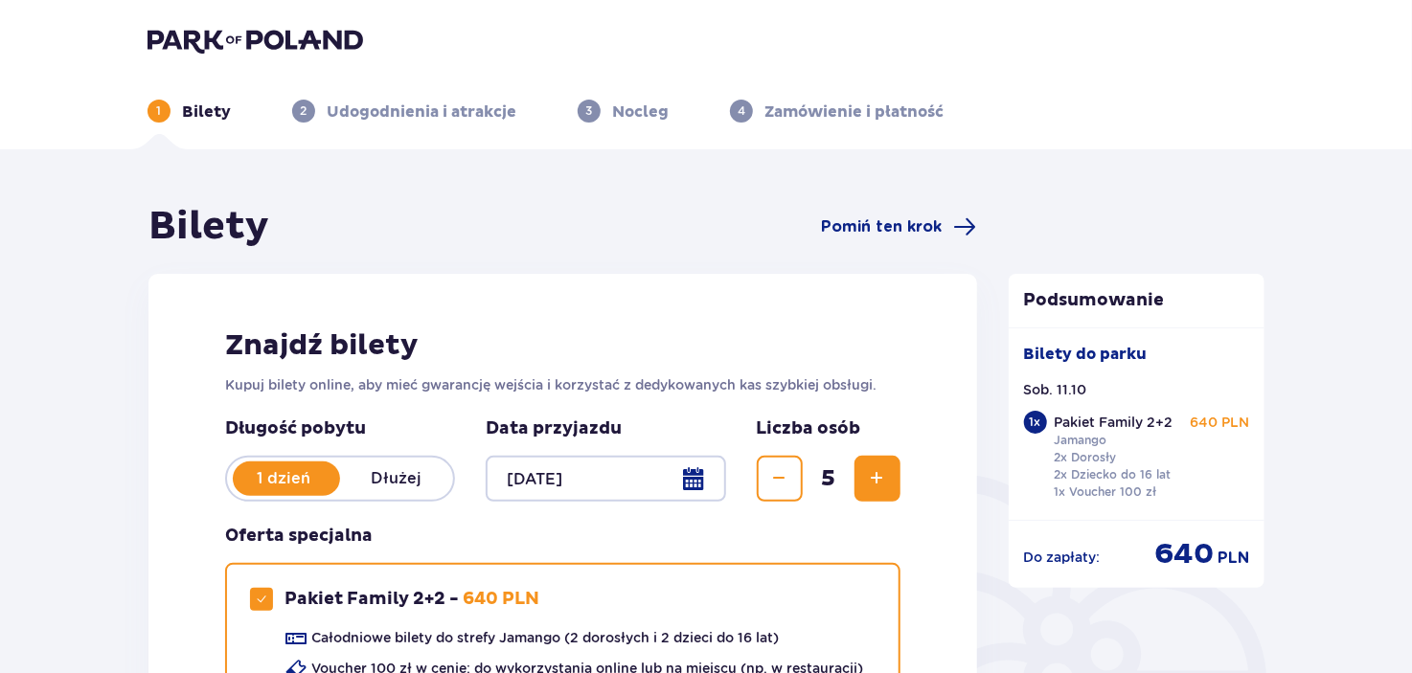
click at [645, 116] on p "Nocleg" at bounding box center [640, 112] width 57 height 21
